Goal: Register for event/course: Sign up to attend an event or enroll in a course

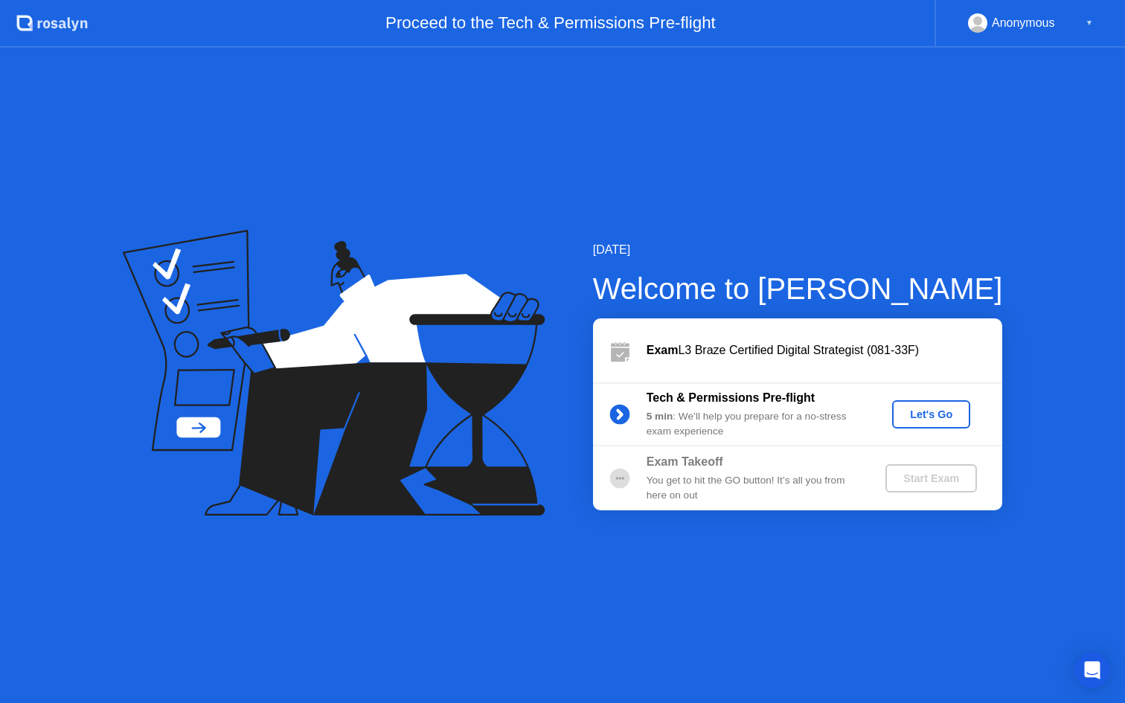
click at [946, 420] on div "Let's Go" at bounding box center [931, 414] width 66 height 12
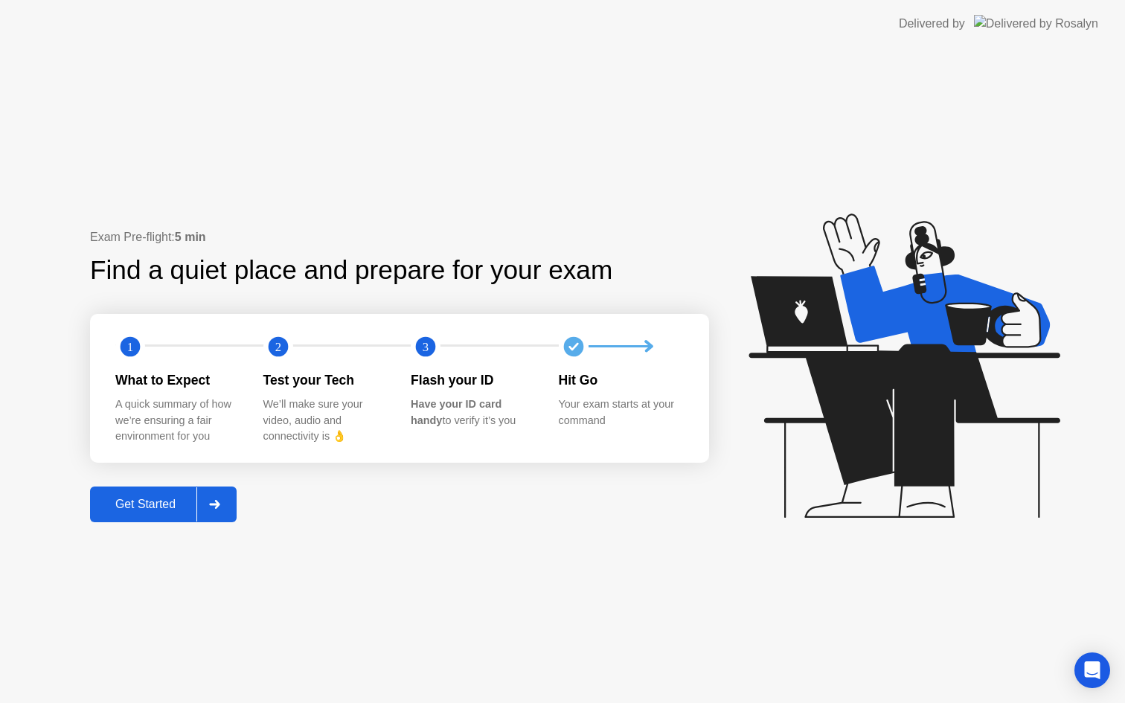
click at [147, 521] on button "Get Started" at bounding box center [163, 505] width 147 height 36
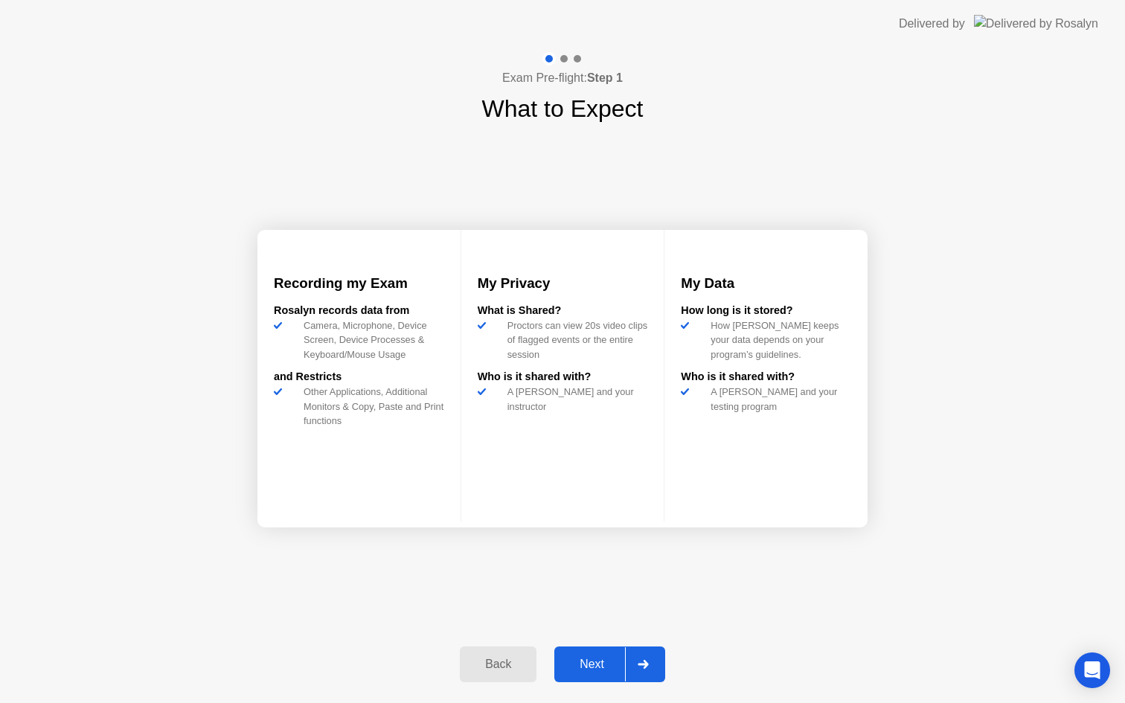
click at [600, 668] on div "Next" at bounding box center [592, 664] width 66 height 13
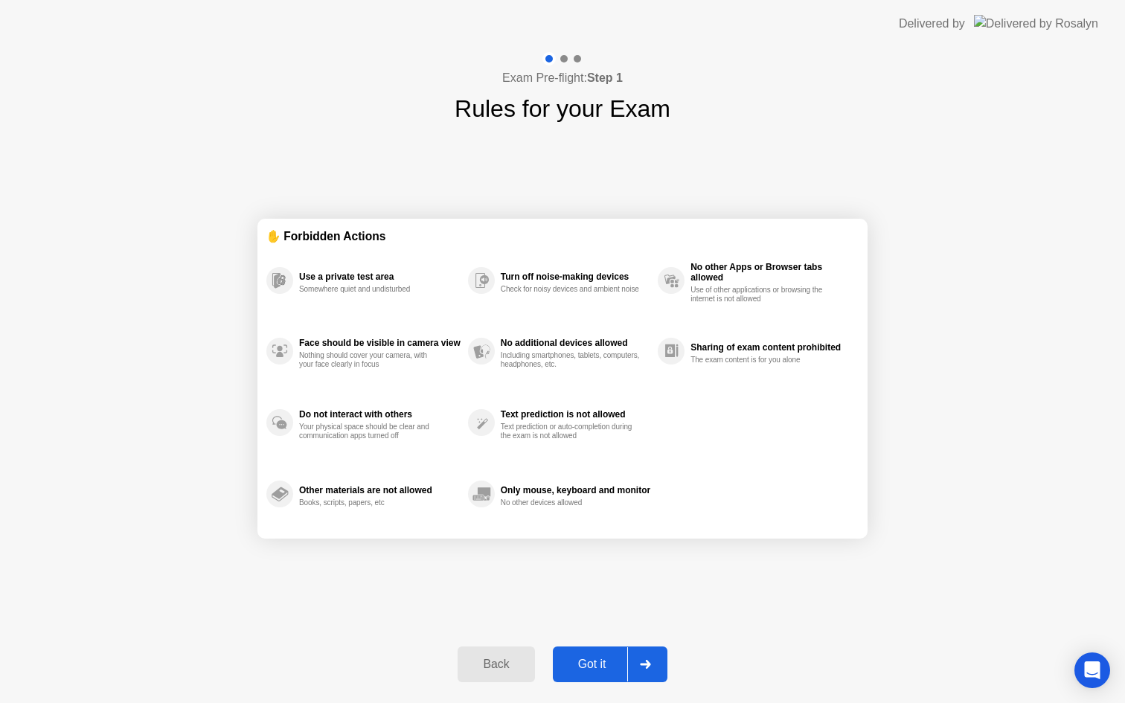
click at [602, 667] on div "Got it" at bounding box center [592, 664] width 70 height 13
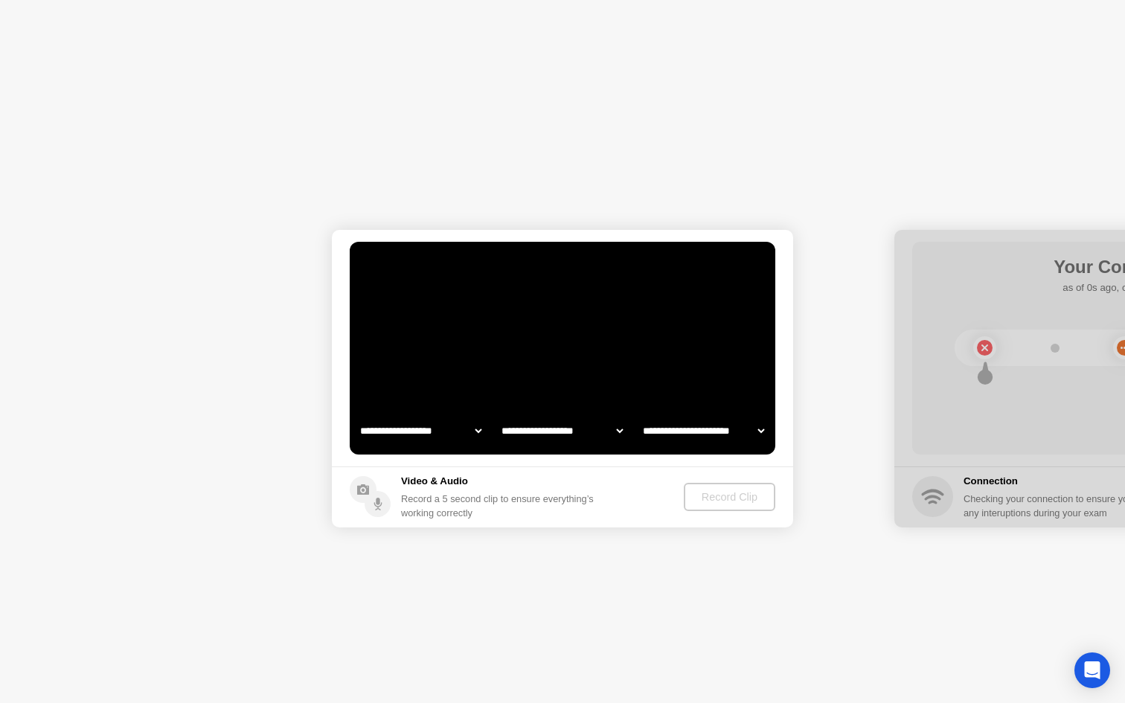
select select "**********"
select select "*******"
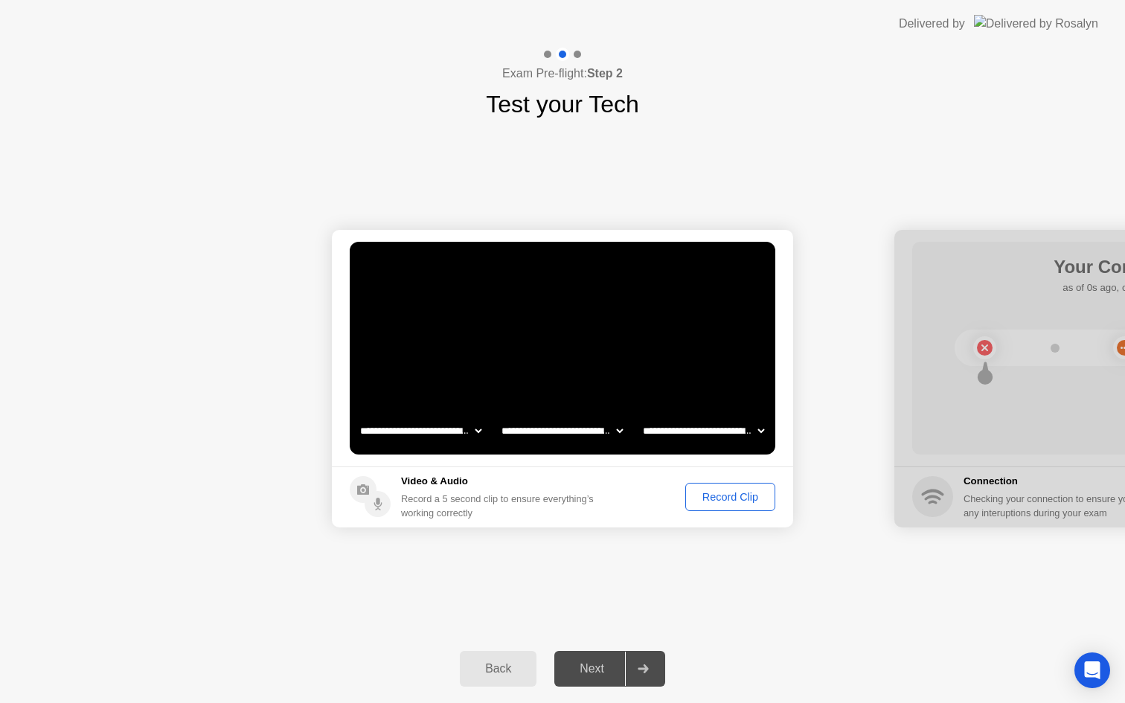
click at [586, 664] on div "Next" at bounding box center [592, 668] width 66 height 13
click at [720, 491] on div "Record Clip" at bounding box center [731, 497] width 80 height 12
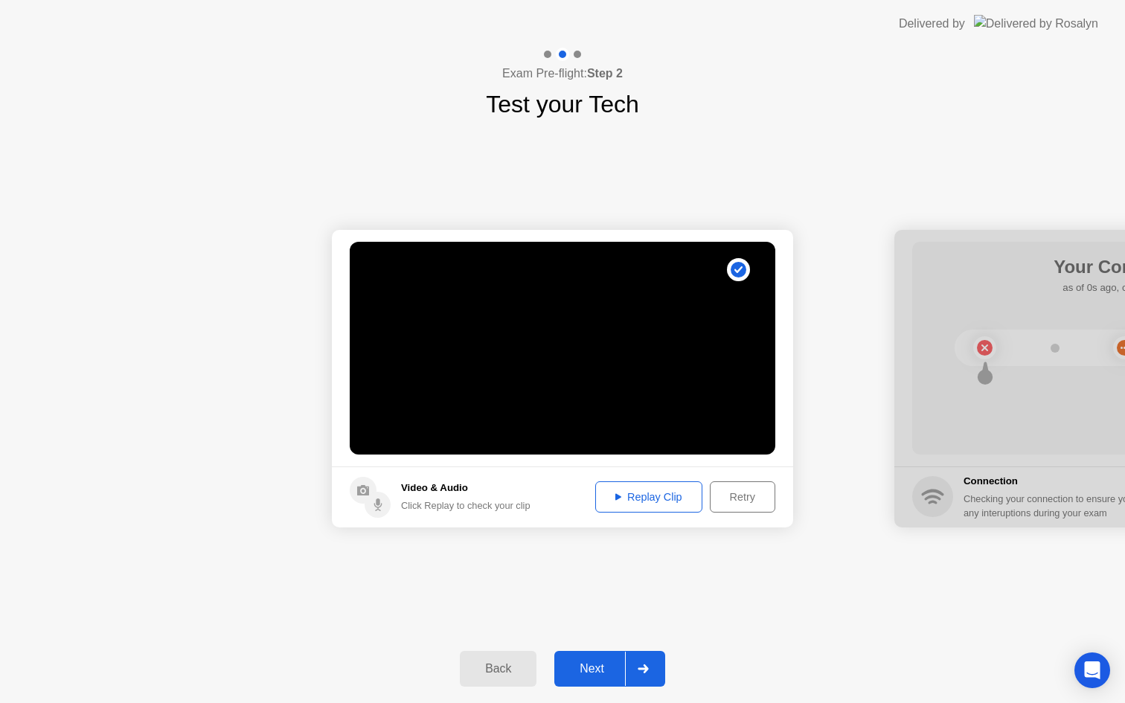
click at [603, 666] on div "Next" at bounding box center [592, 668] width 66 height 13
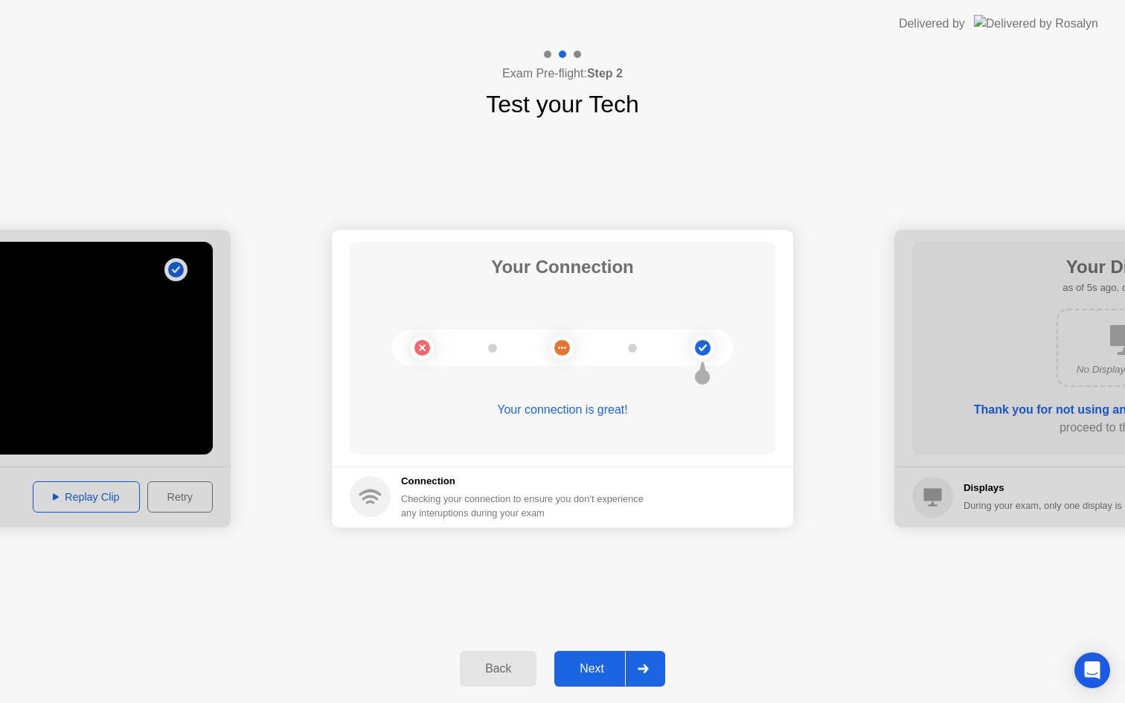
click at [618, 663] on div "Next" at bounding box center [592, 668] width 66 height 13
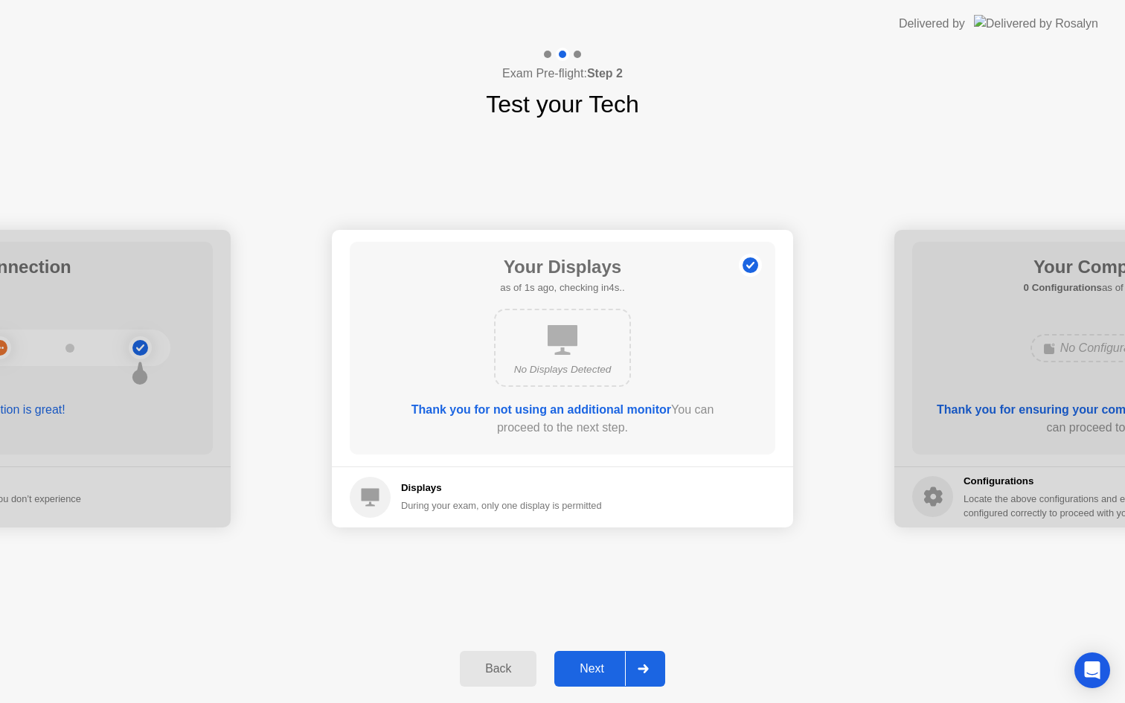
click at [599, 664] on div "Next" at bounding box center [592, 668] width 66 height 13
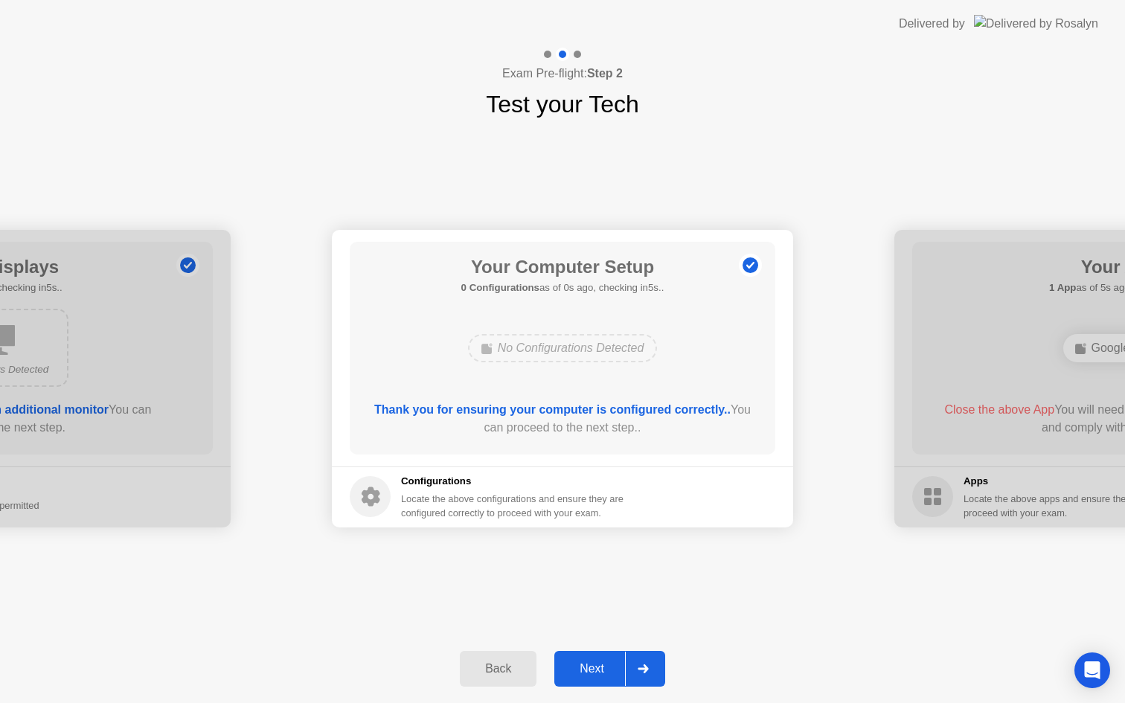
click at [599, 664] on div "Next" at bounding box center [592, 668] width 66 height 13
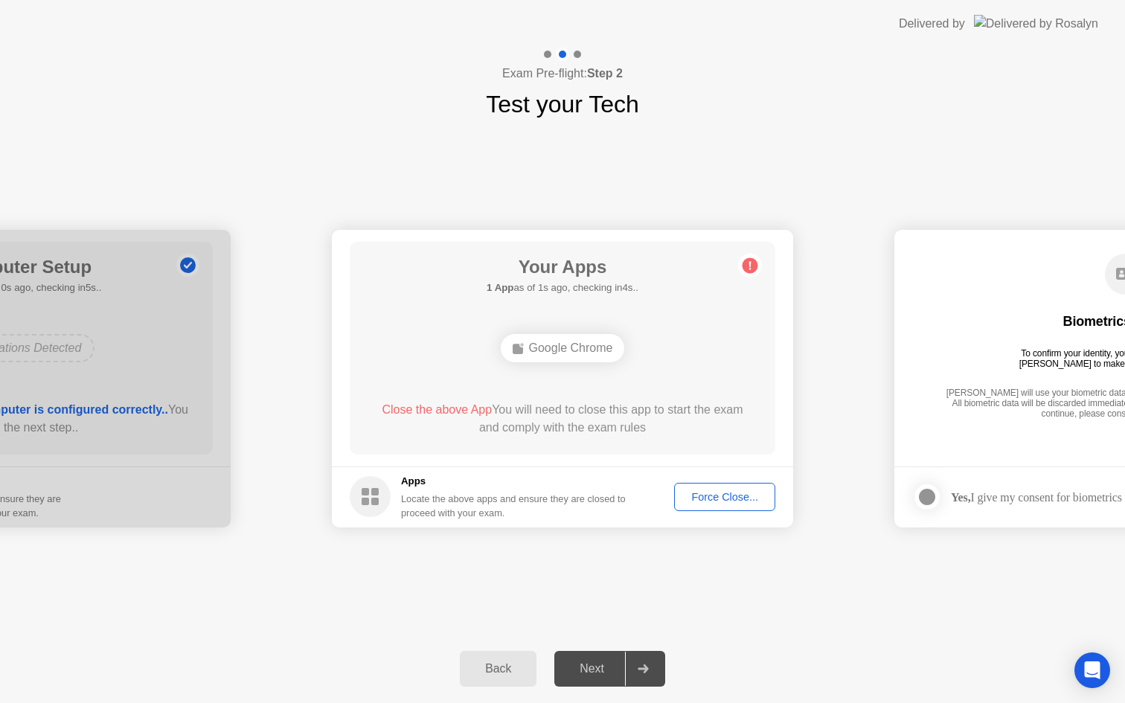
click at [731, 497] on div "Force Close..." at bounding box center [724, 497] width 91 height 12
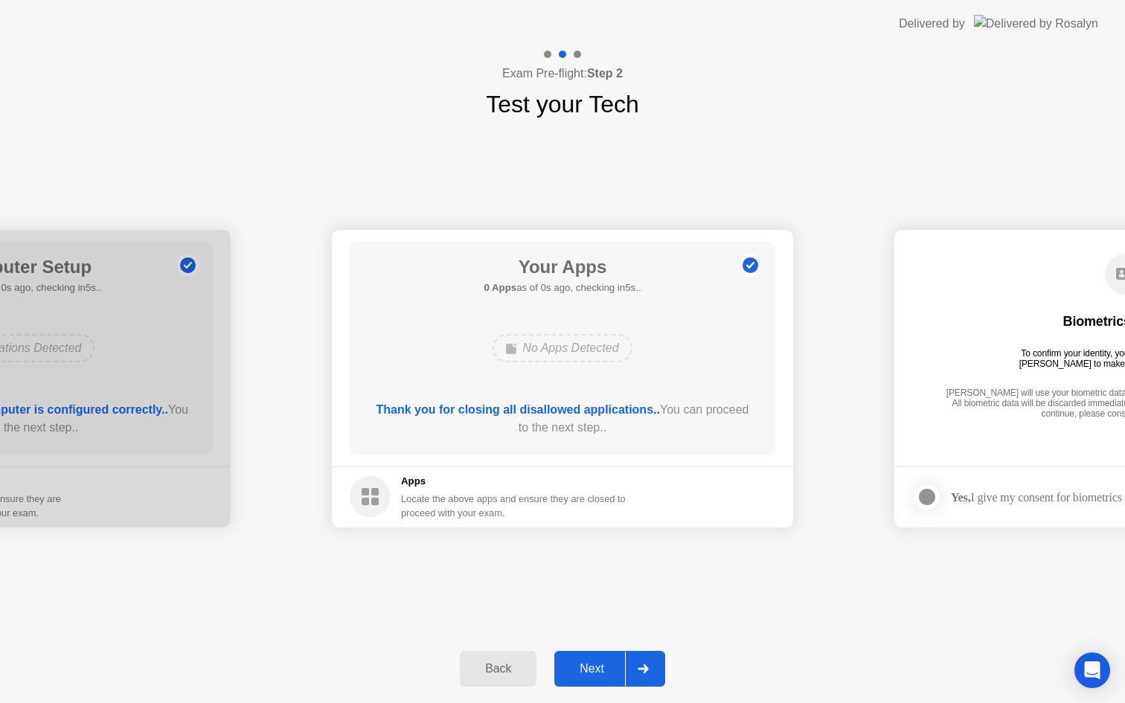
click at [583, 667] on div "Next" at bounding box center [592, 668] width 66 height 13
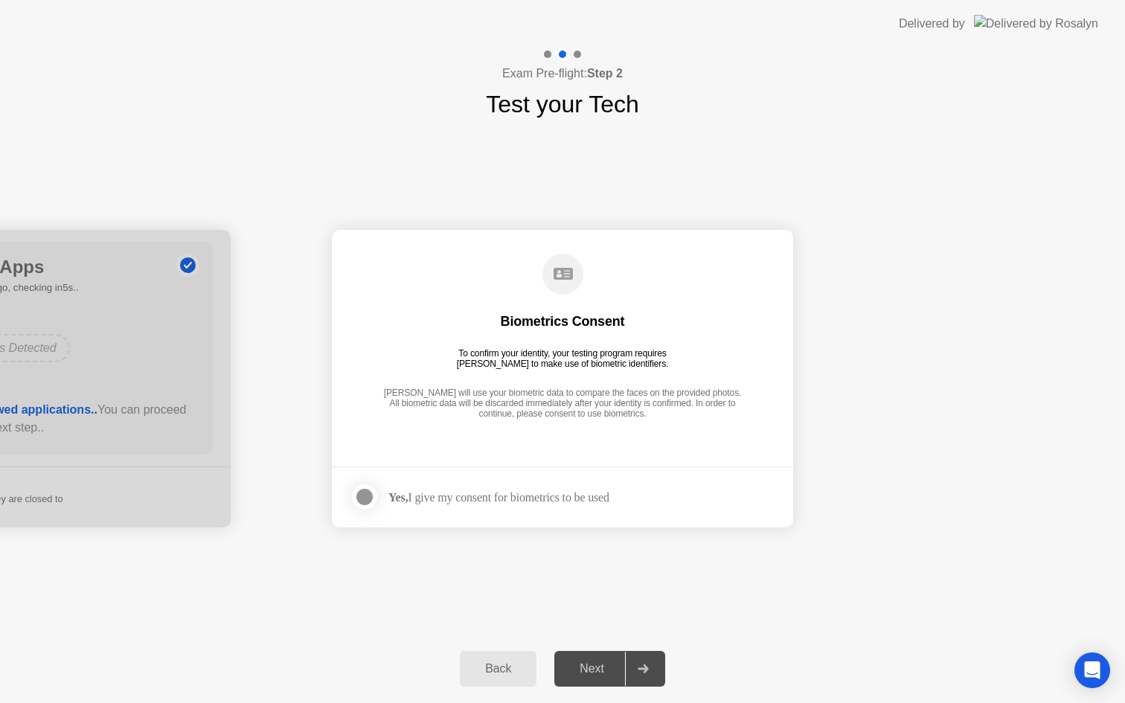
click at [408, 507] on div "Yes, I give my consent for biometrics to be used" at bounding box center [480, 497] width 260 height 30
click at [368, 499] on div at bounding box center [365, 497] width 18 height 18
click at [595, 678] on button "Next" at bounding box center [609, 669] width 111 height 36
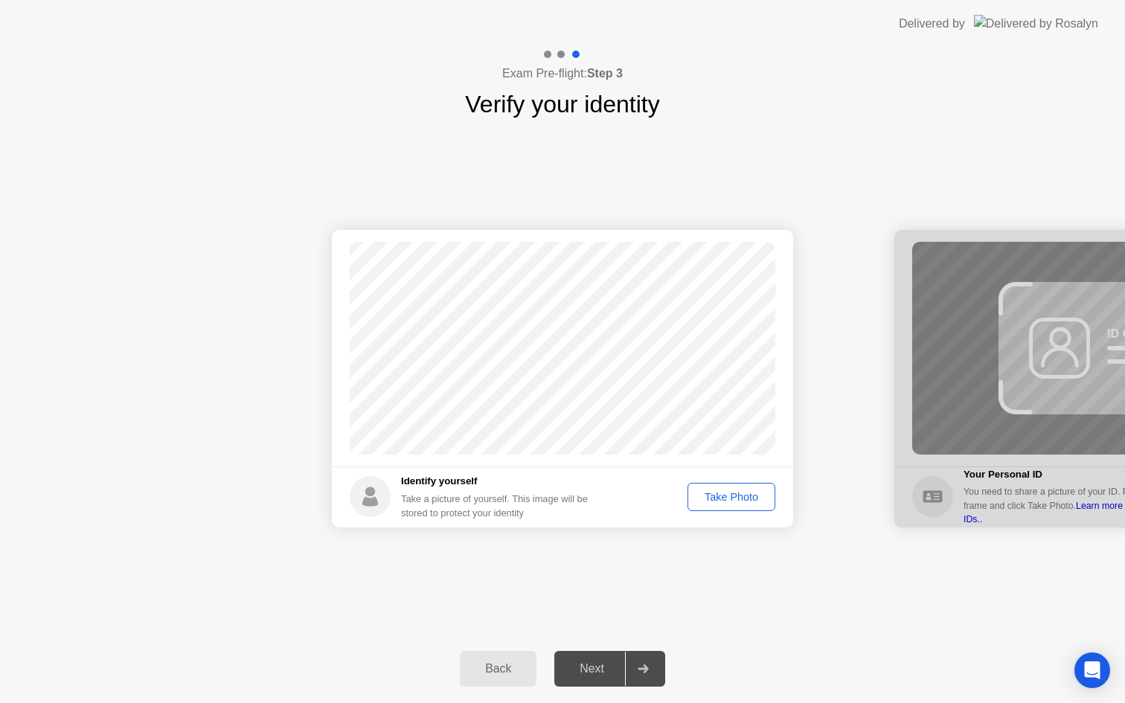
click at [720, 499] on div "Take Photo" at bounding box center [731, 497] width 77 height 12
click at [603, 666] on div "Next" at bounding box center [592, 668] width 66 height 13
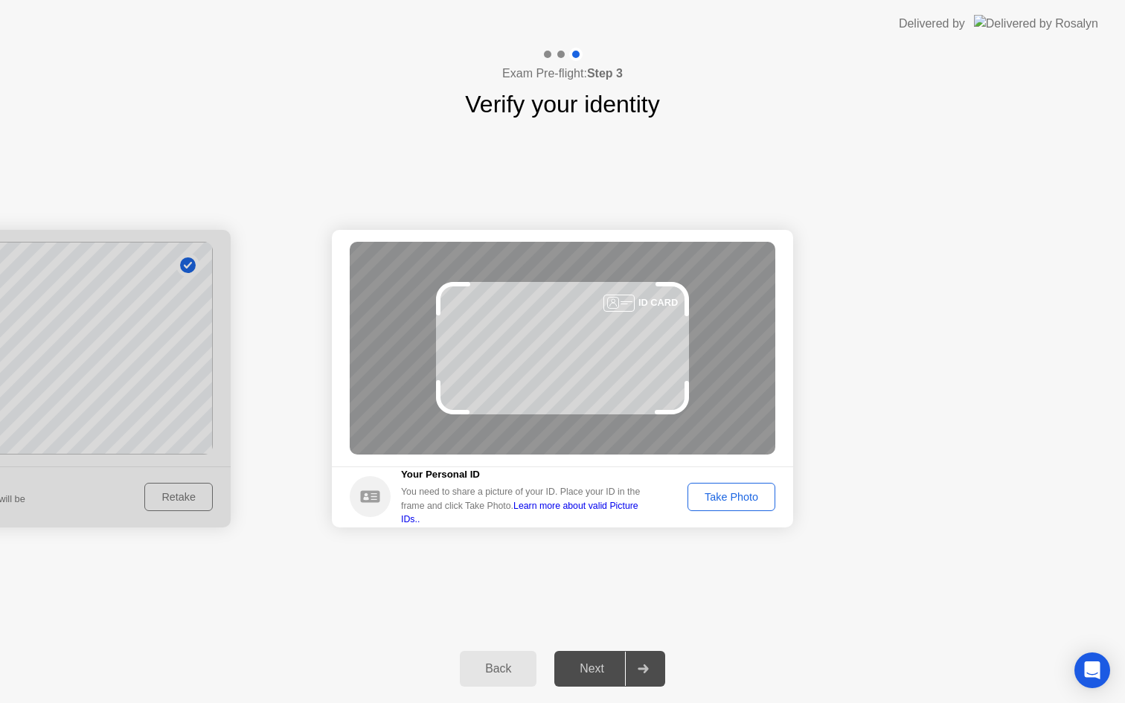
click at [722, 494] on div "Take Photo" at bounding box center [731, 497] width 77 height 12
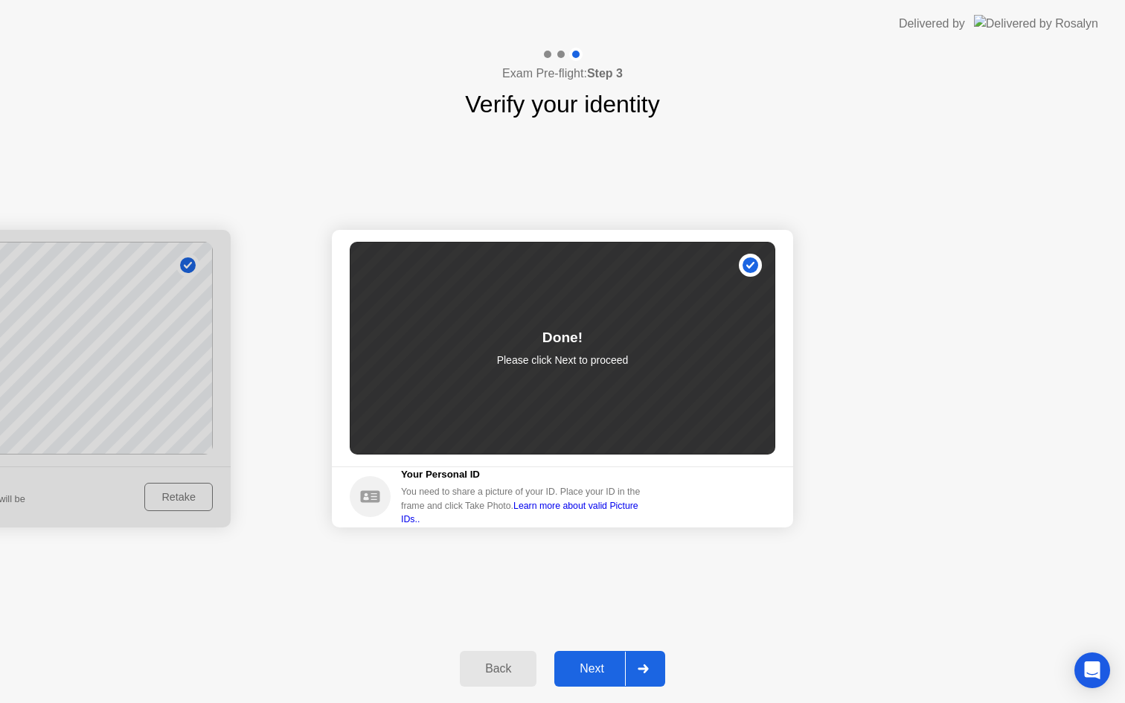
click at [603, 662] on div "Next" at bounding box center [592, 668] width 66 height 13
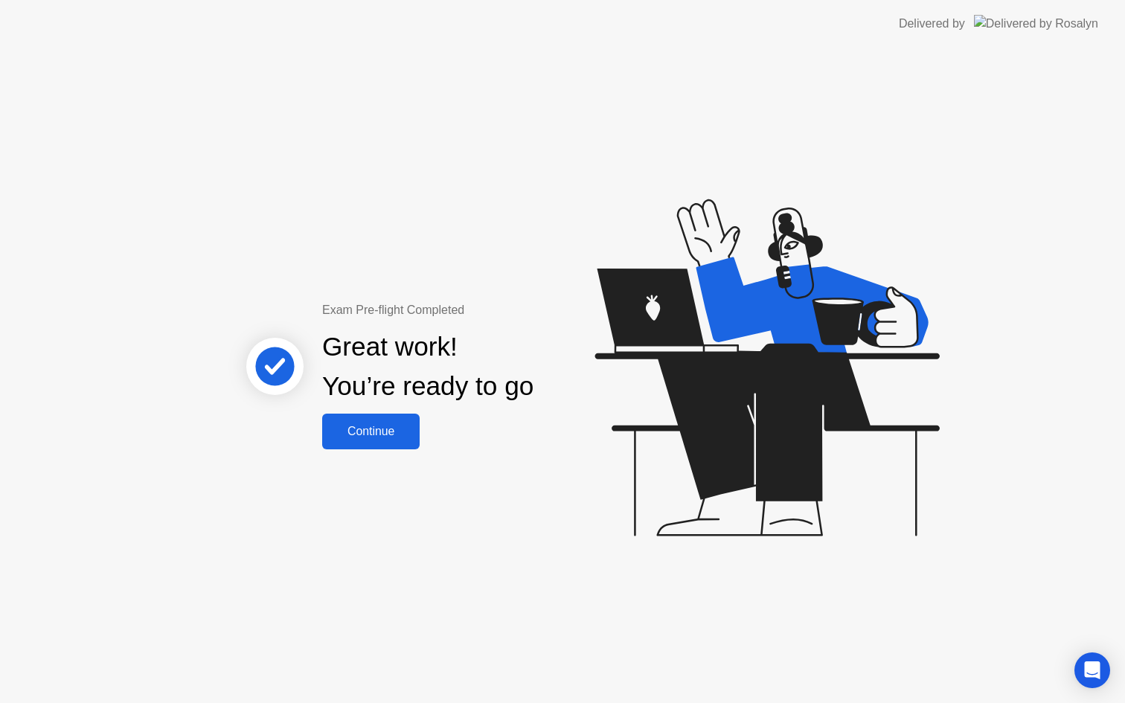
click at [374, 433] on div "Continue" at bounding box center [371, 431] width 89 height 13
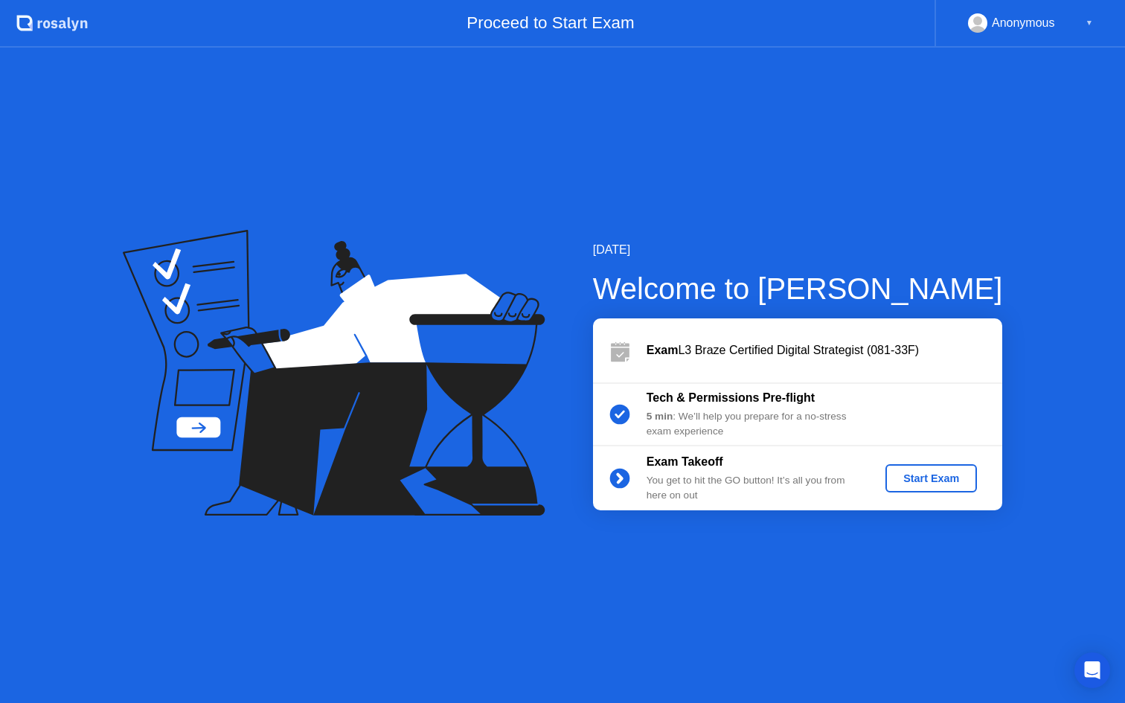
click at [918, 484] on div "Start Exam" at bounding box center [931, 478] width 80 height 12
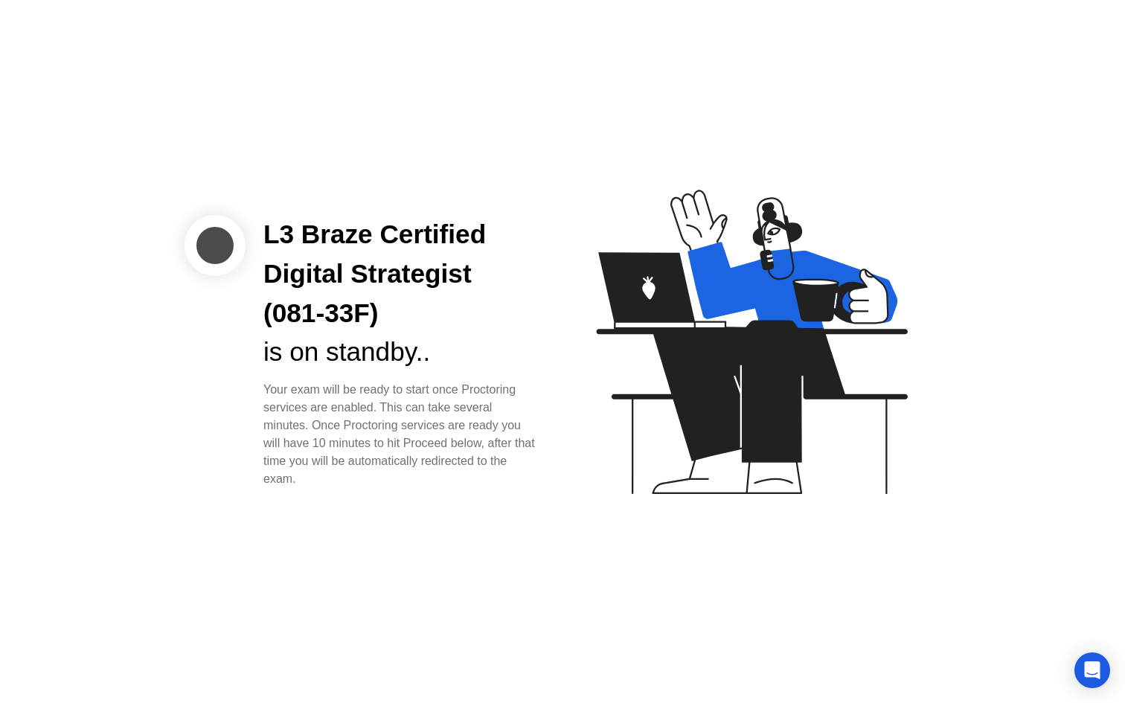
click at [565, 102] on div "L3 Braze Certified Digital Strategist (081-33F) is on standby.. Your exam will …" at bounding box center [562, 351] width 1125 height 703
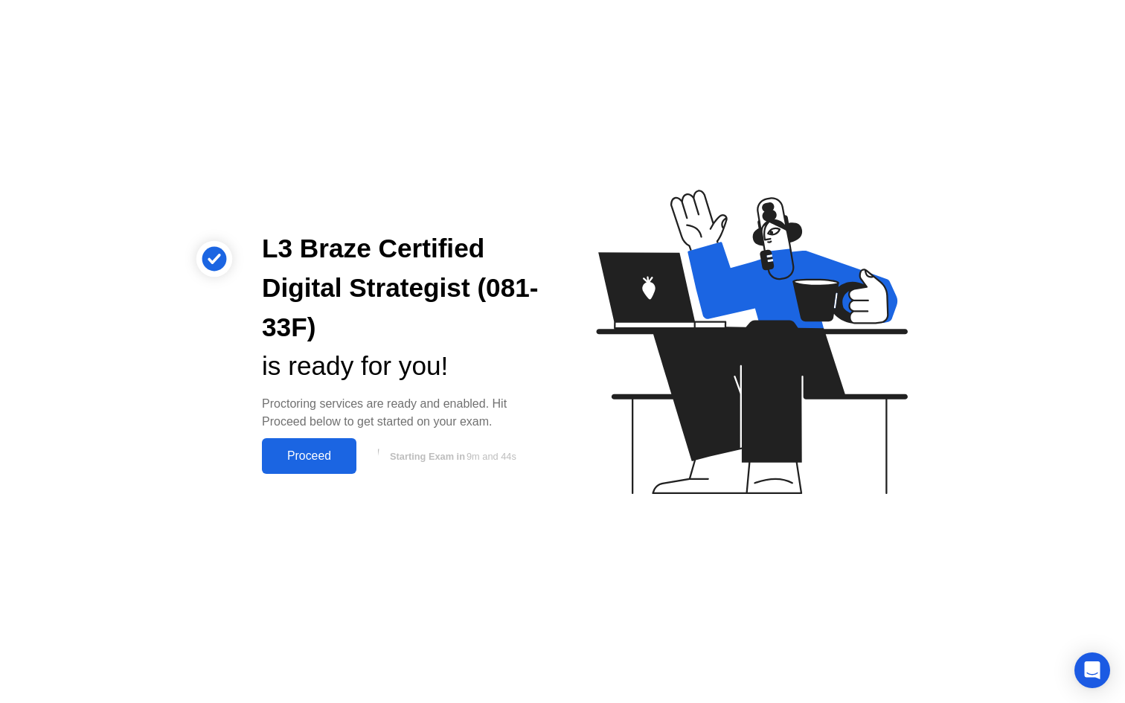
click at [330, 454] on div "Proceed" at bounding box center [309, 455] width 86 height 13
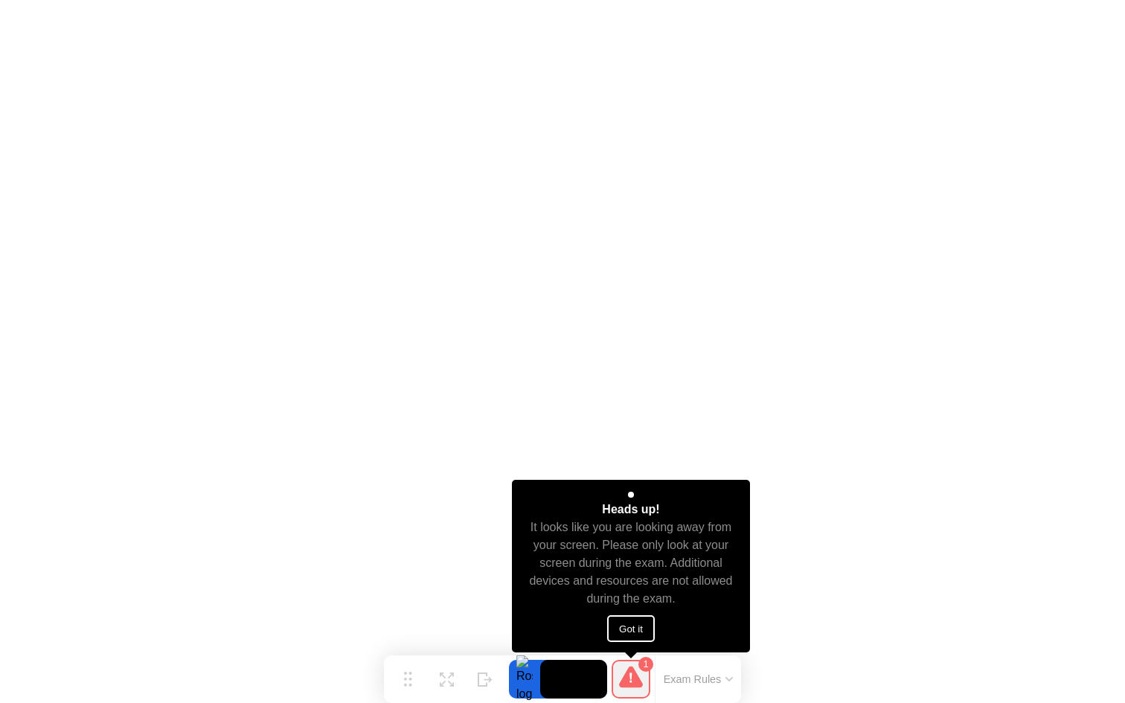
click at [634, 629] on button "Got it" at bounding box center [631, 628] width 48 height 27
